Goal: Navigation & Orientation: Find specific page/section

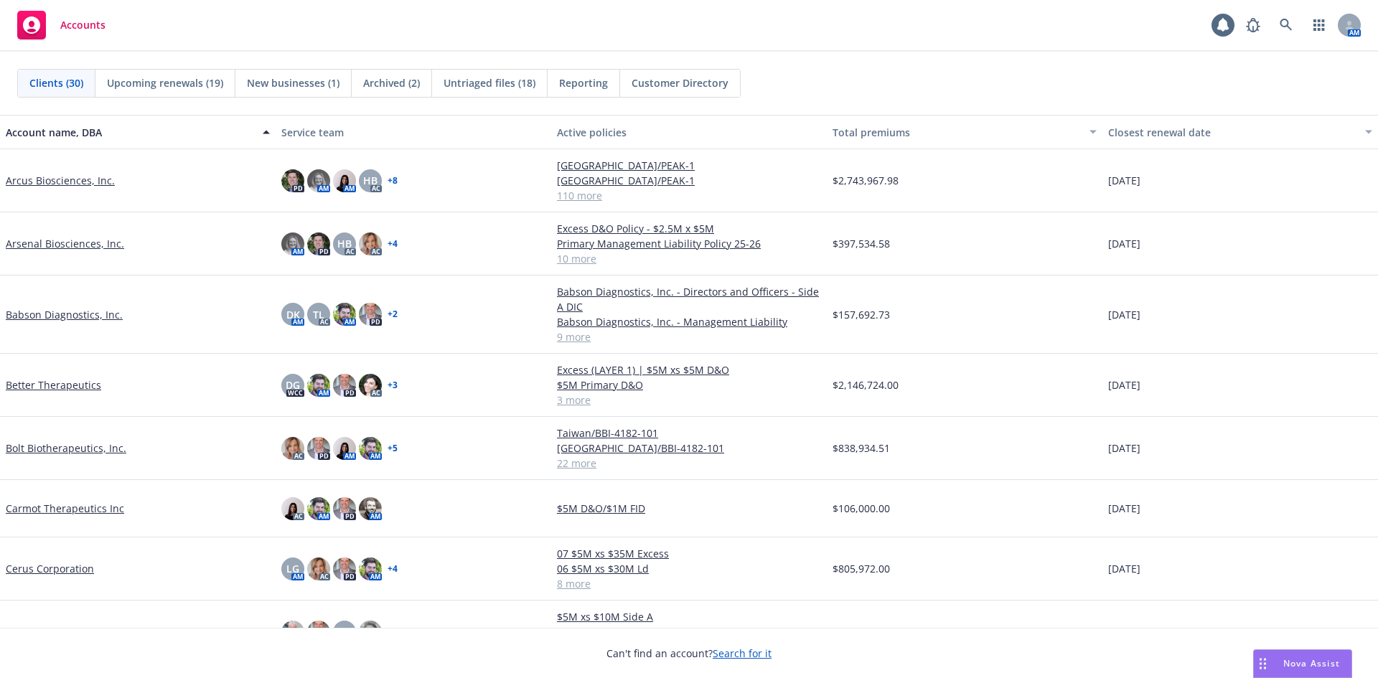
click at [830, 48] on div "Accounts 1 AM" at bounding box center [689, 26] width 1378 height 52
